Goal: Information Seeking & Learning: Learn about a topic

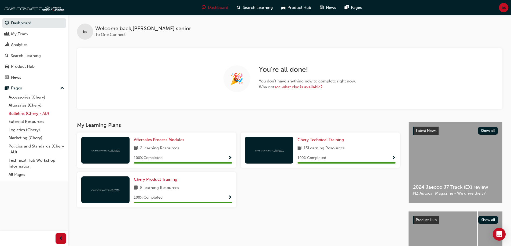
click at [30, 115] on link "Bulletins (Chery - AU)" at bounding box center [36, 114] width 60 height 8
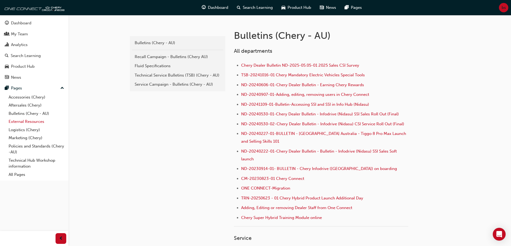
scroll to position [81, 0]
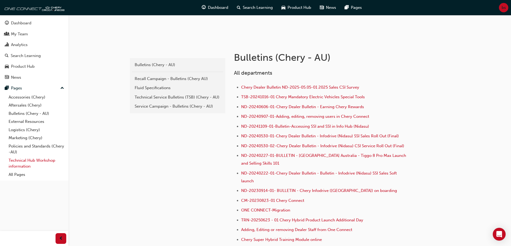
click at [34, 162] on link "Technical Hub Workshop information" at bounding box center [36, 164] width 60 height 14
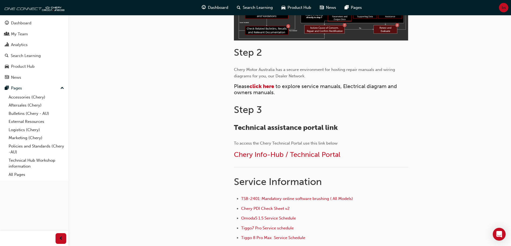
scroll to position [214, 0]
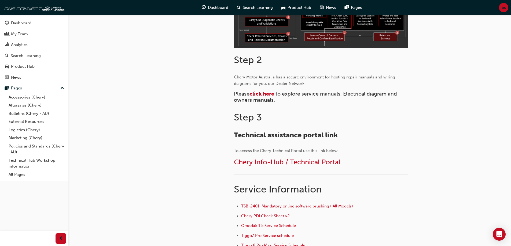
click at [266, 92] on span "click here" at bounding box center [261, 94] width 25 height 6
